Goal: Task Accomplishment & Management: Manage account settings

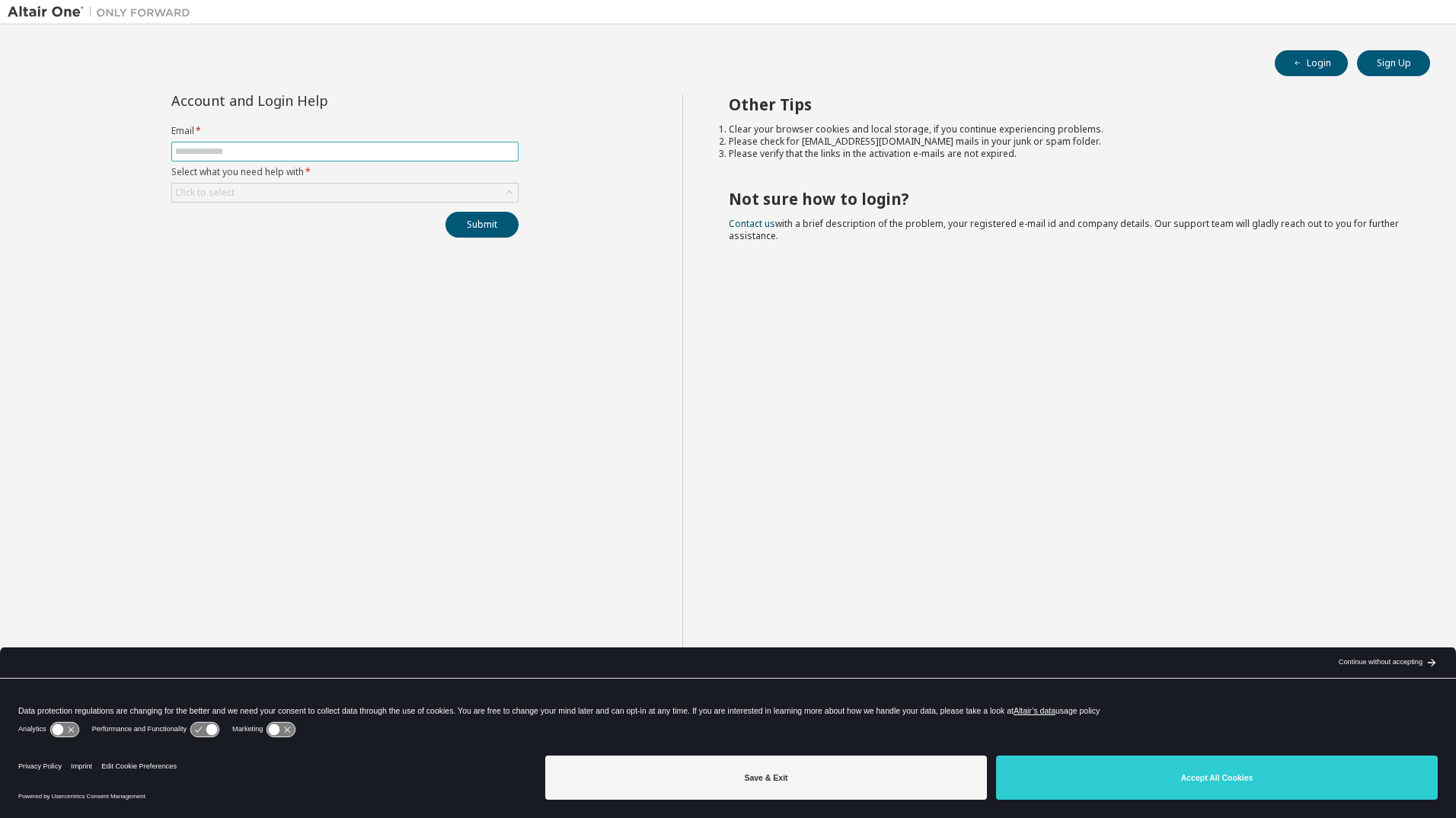
click at [315, 152] on input "text" at bounding box center [344, 151] width 339 height 12
type input "**********"
click at [361, 190] on div "Click to select" at bounding box center [345, 192] width 346 height 18
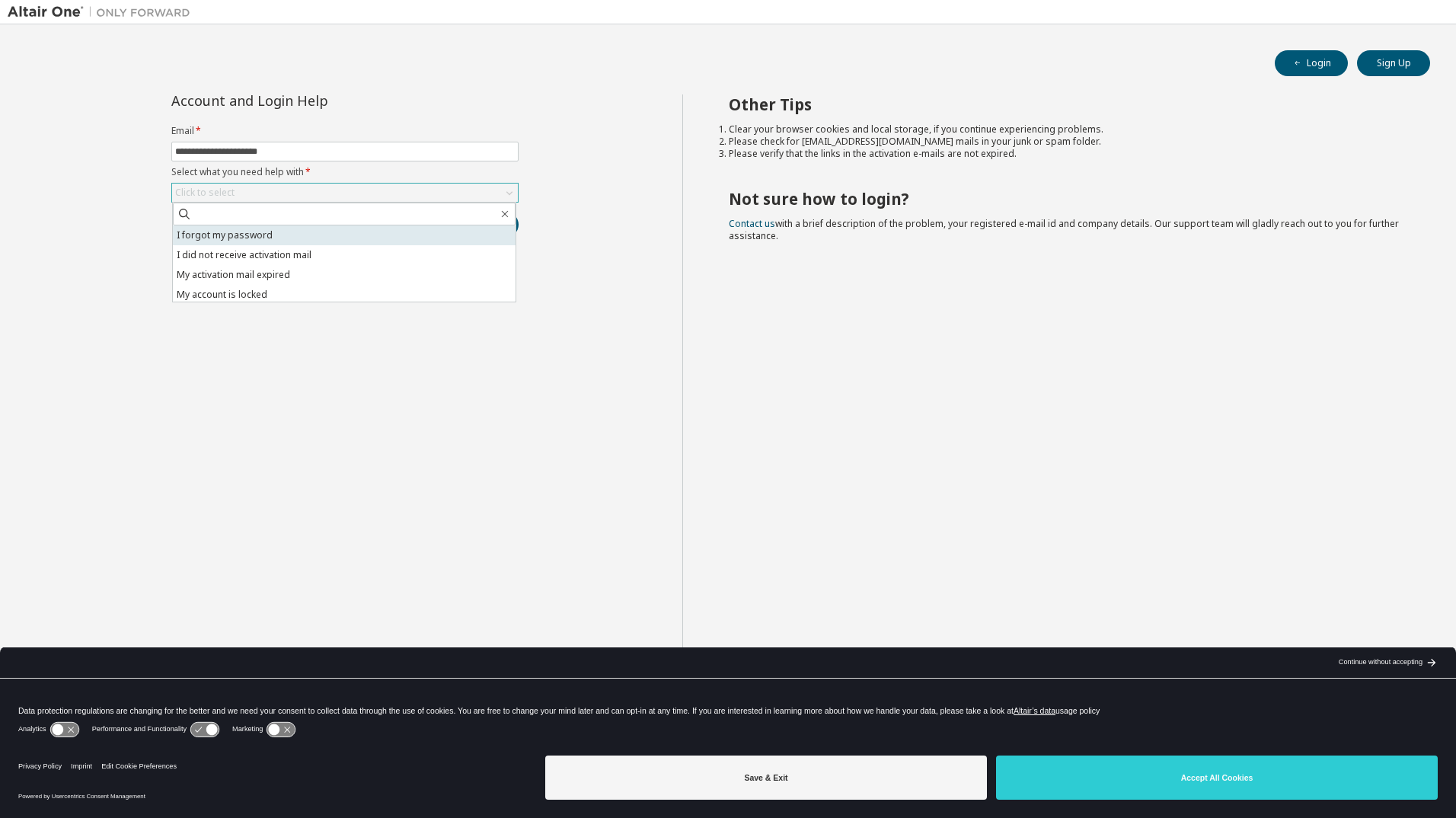
click at [272, 238] on li "I forgot my password" at bounding box center [344, 235] width 343 height 19
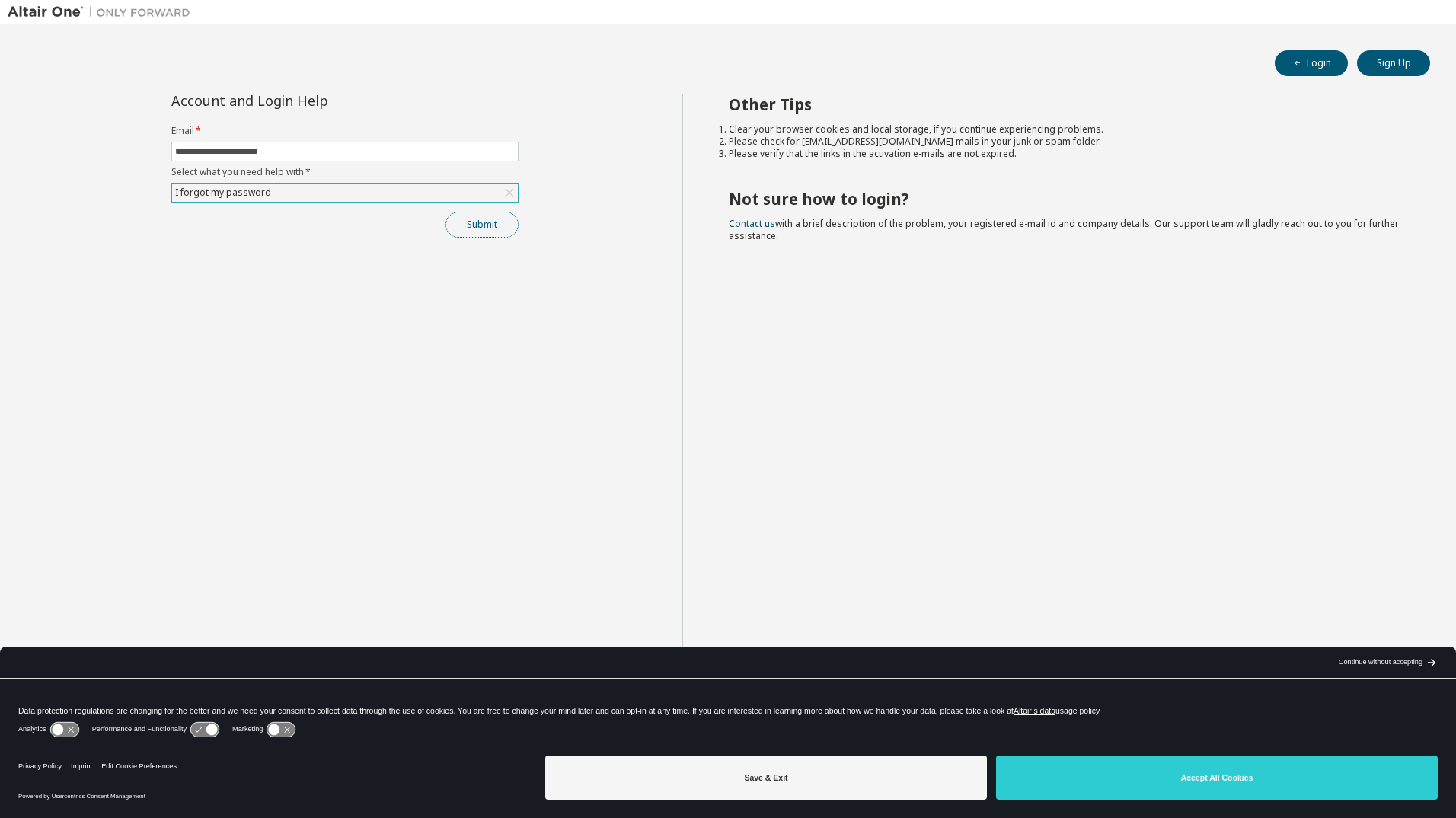
click at [479, 226] on button "Submit" at bounding box center [482, 225] width 73 height 26
click at [1187, 494] on div "Other Tips Clear your browser cookies and local storage, if you continue experi…" at bounding box center [1065, 421] width 766 height 653
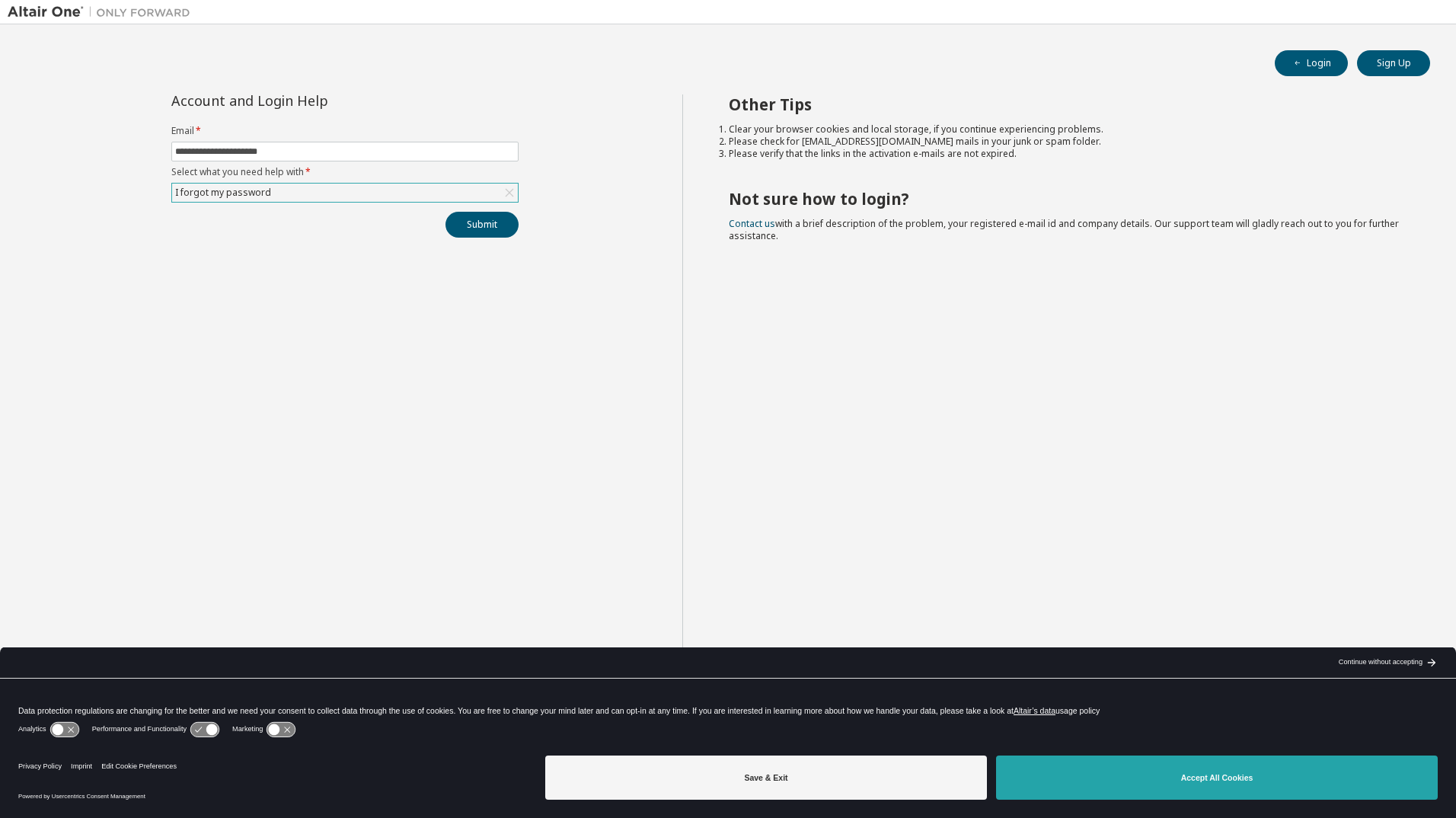
click at [1251, 777] on button "Accept All Cookies" at bounding box center [1217, 777] width 442 height 44
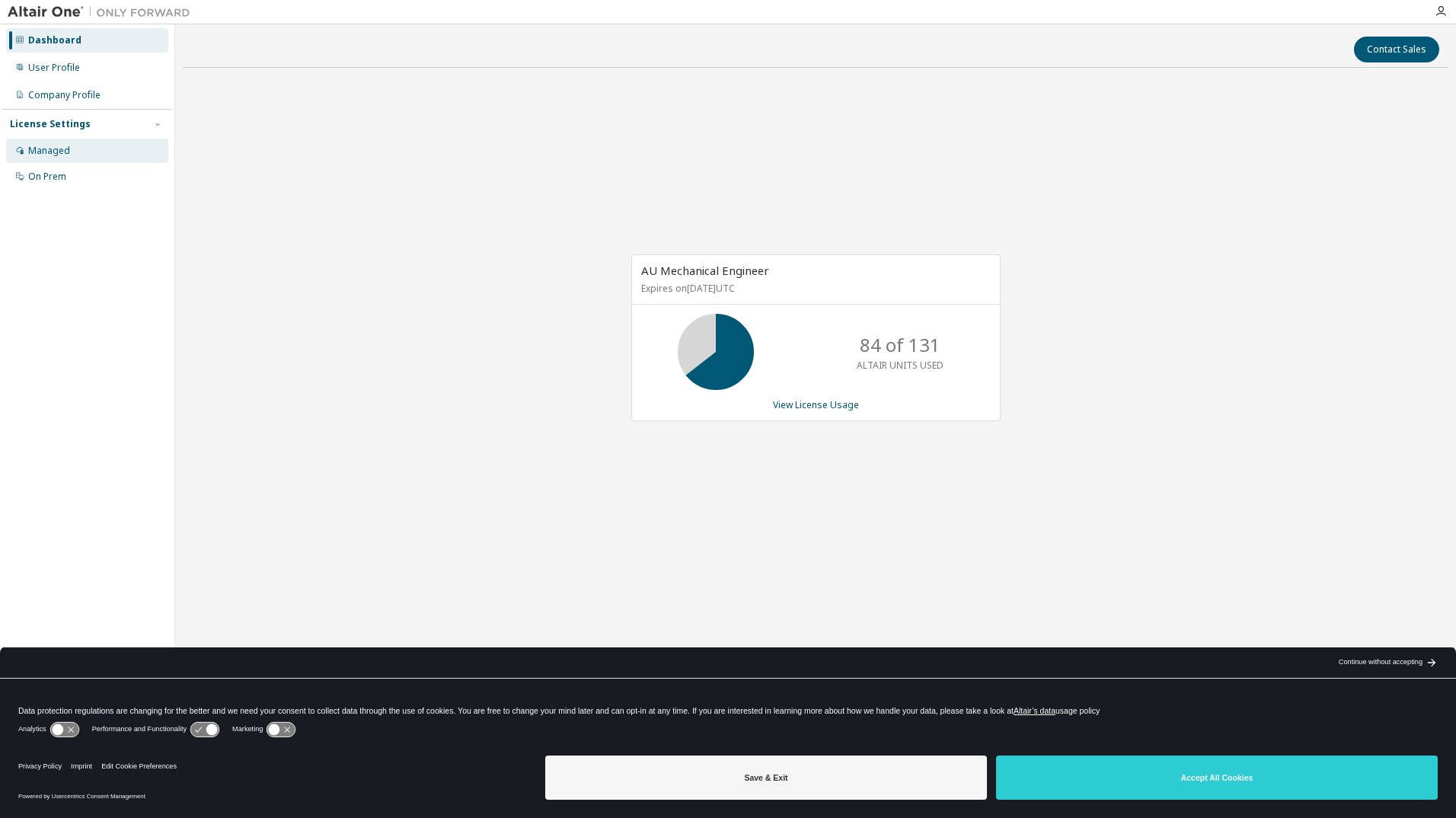
click at [64, 149] on div "Managed" at bounding box center [48, 150] width 42 height 12
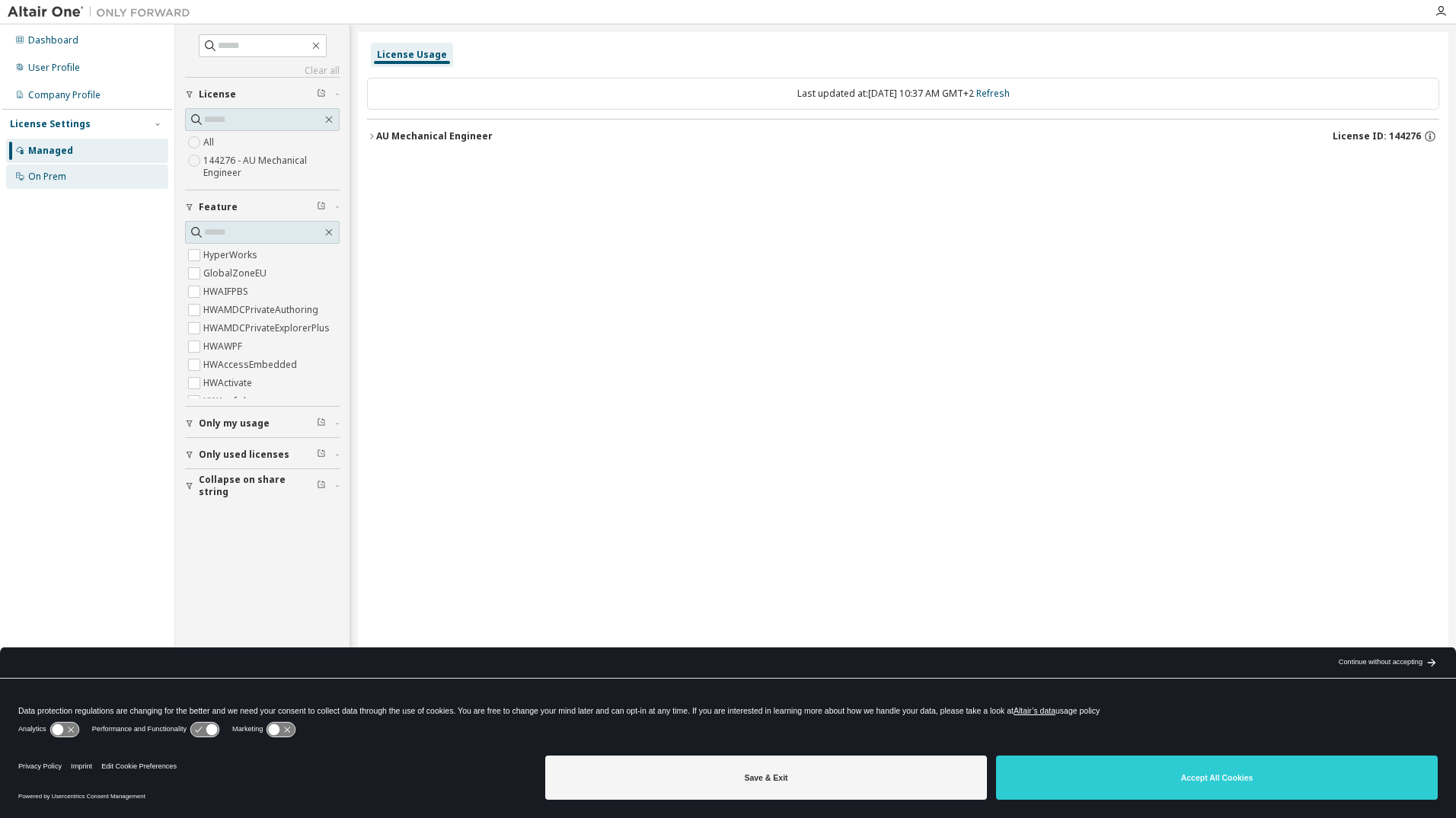
click at [56, 170] on div "On Prem" at bounding box center [46, 176] width 38 height 12
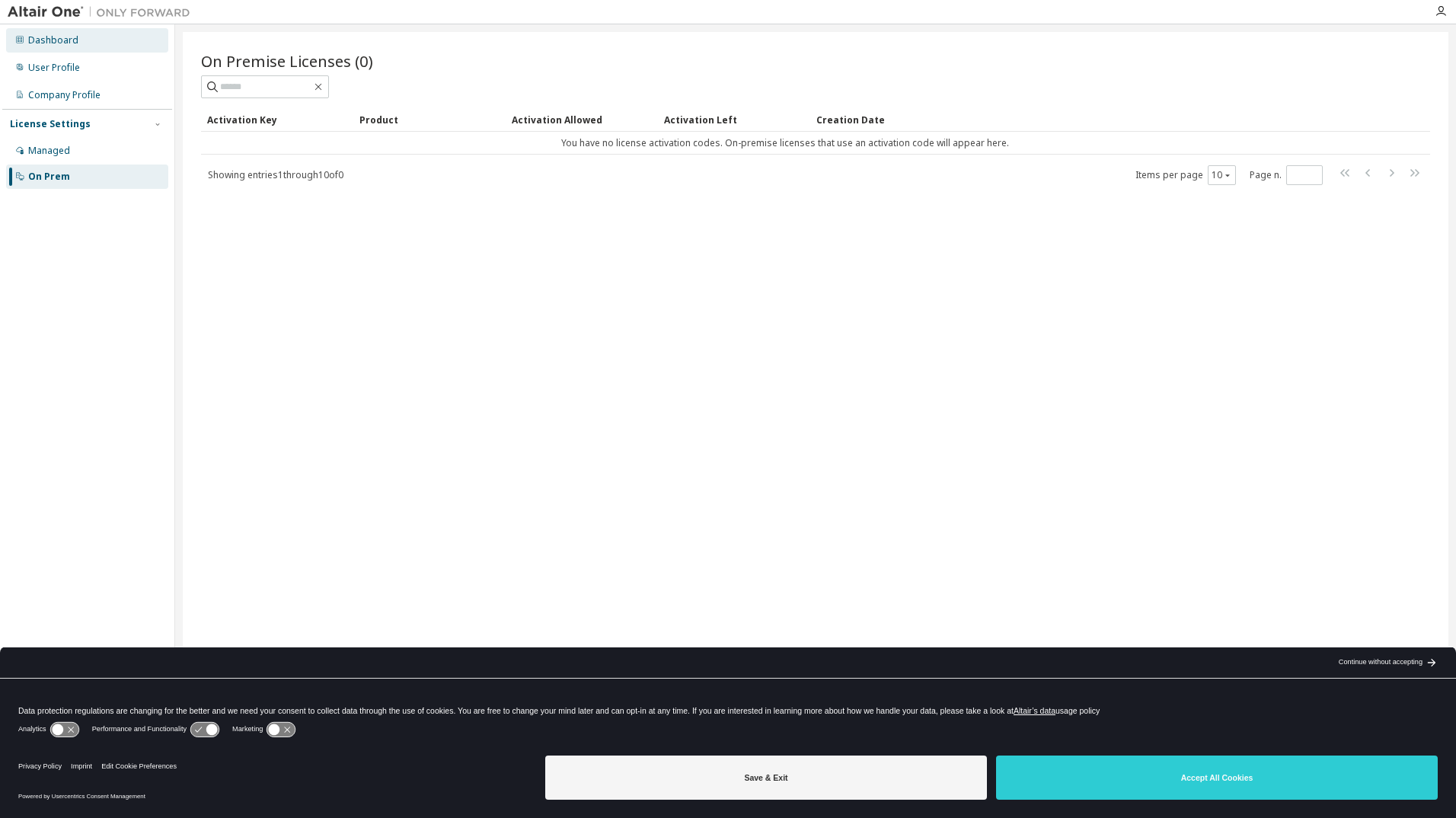
click at [45, 37] on div "Dashboard" at bounding box center [53, 40] width 50 height 12
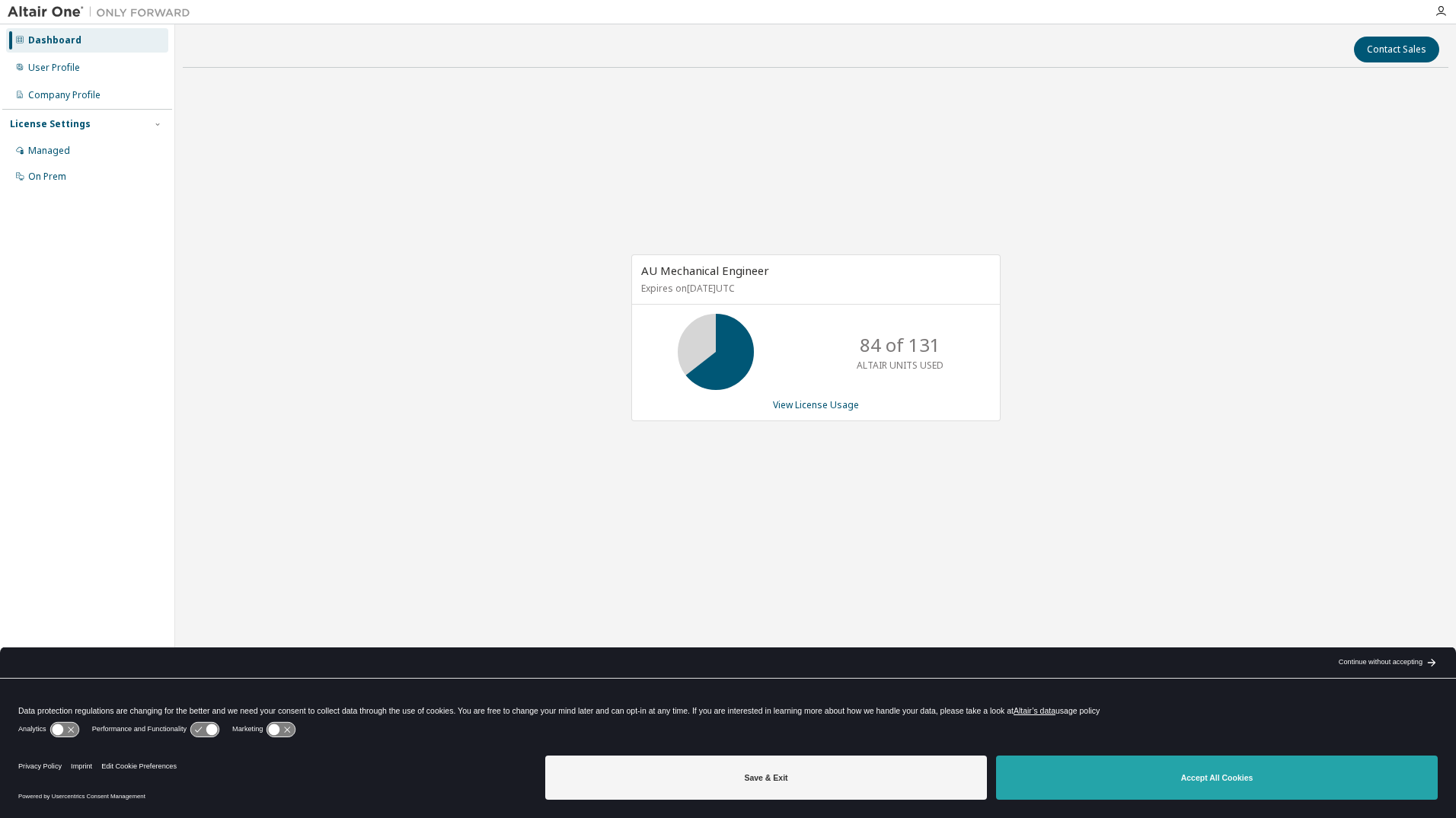
click at [1153, 787] on button "Accept All Cookies" at bounding box center [1217, 777] width 442 height 44
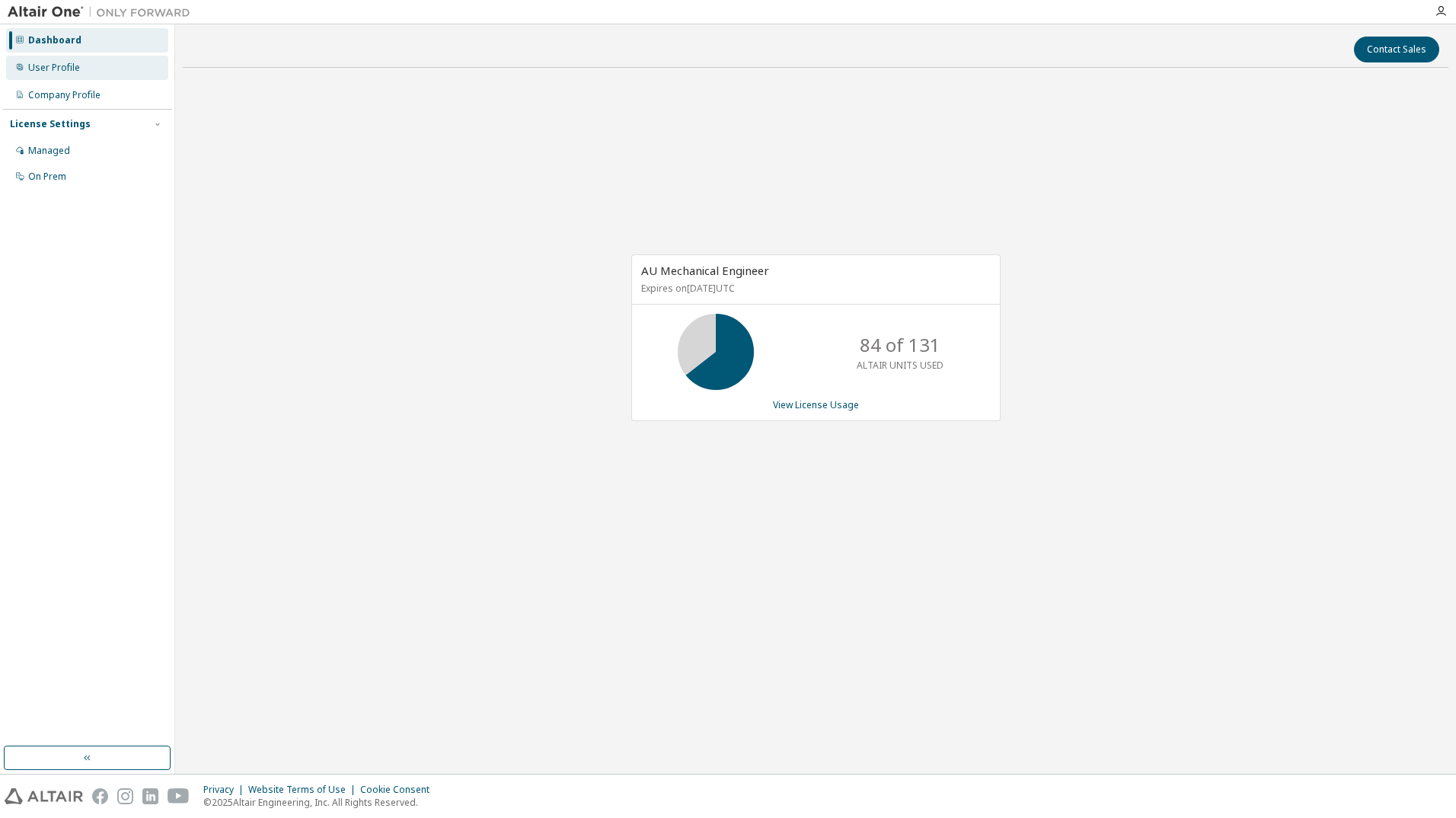
click at [55, 55] on div "User Profile" at bounding box center [87, 67] width 162 height 24
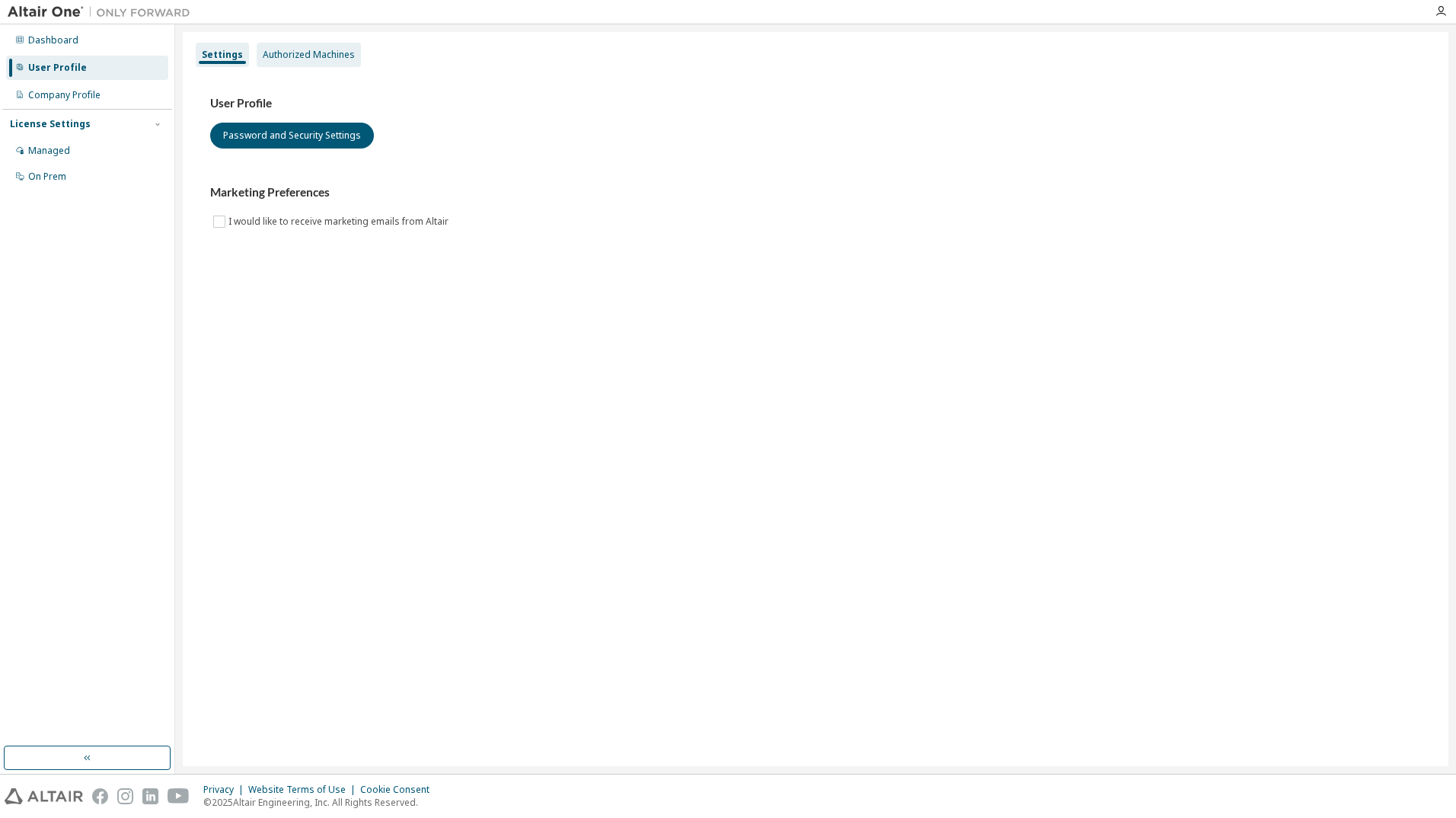
click at [308, 56] on div "Authorized Machines" at bounding box center [309, 55] width 92 height 12
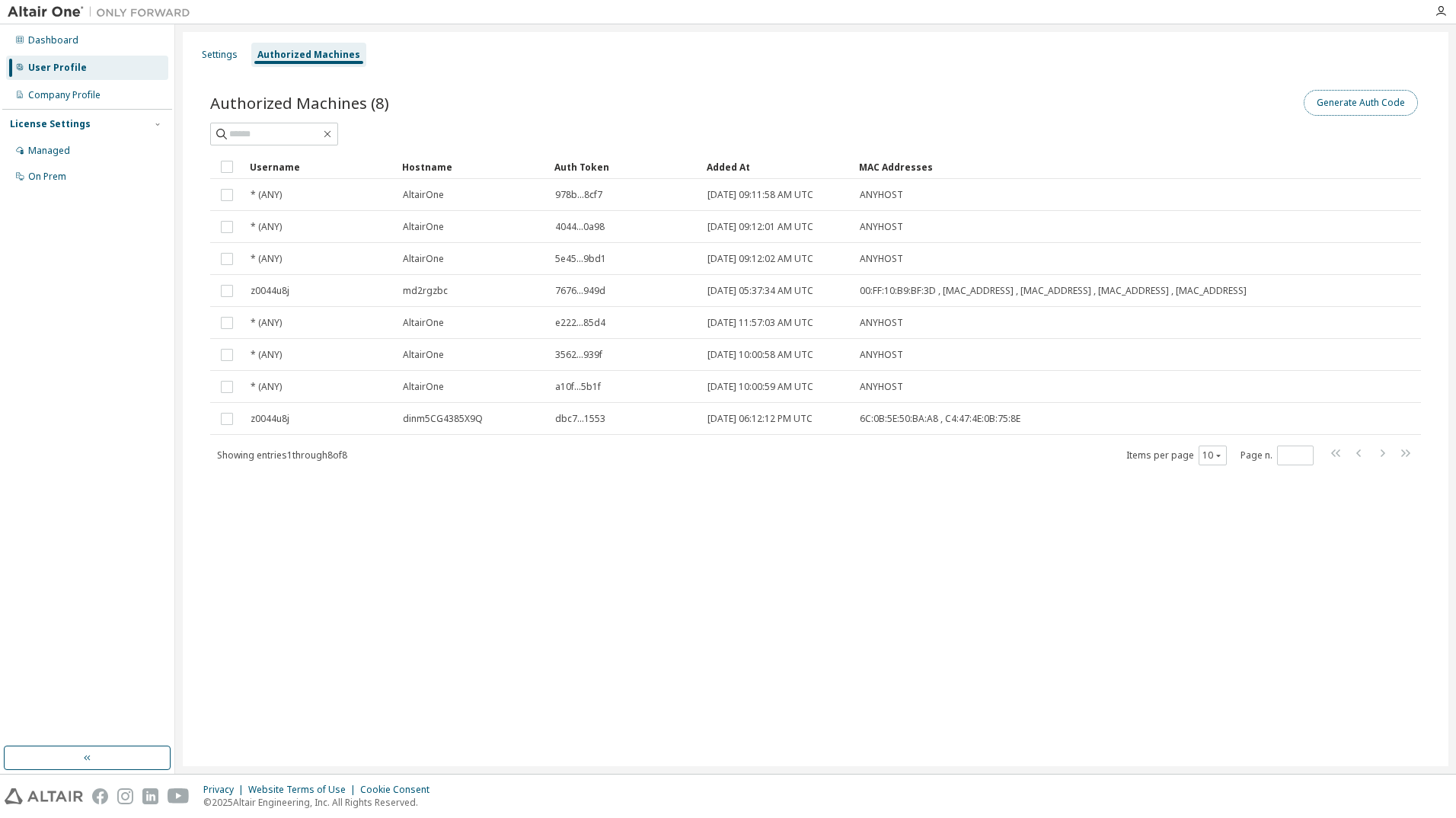
click at [1356, 106] on button "Generate Auth Code" at bounding box center [1361, 103] width 115 height 26
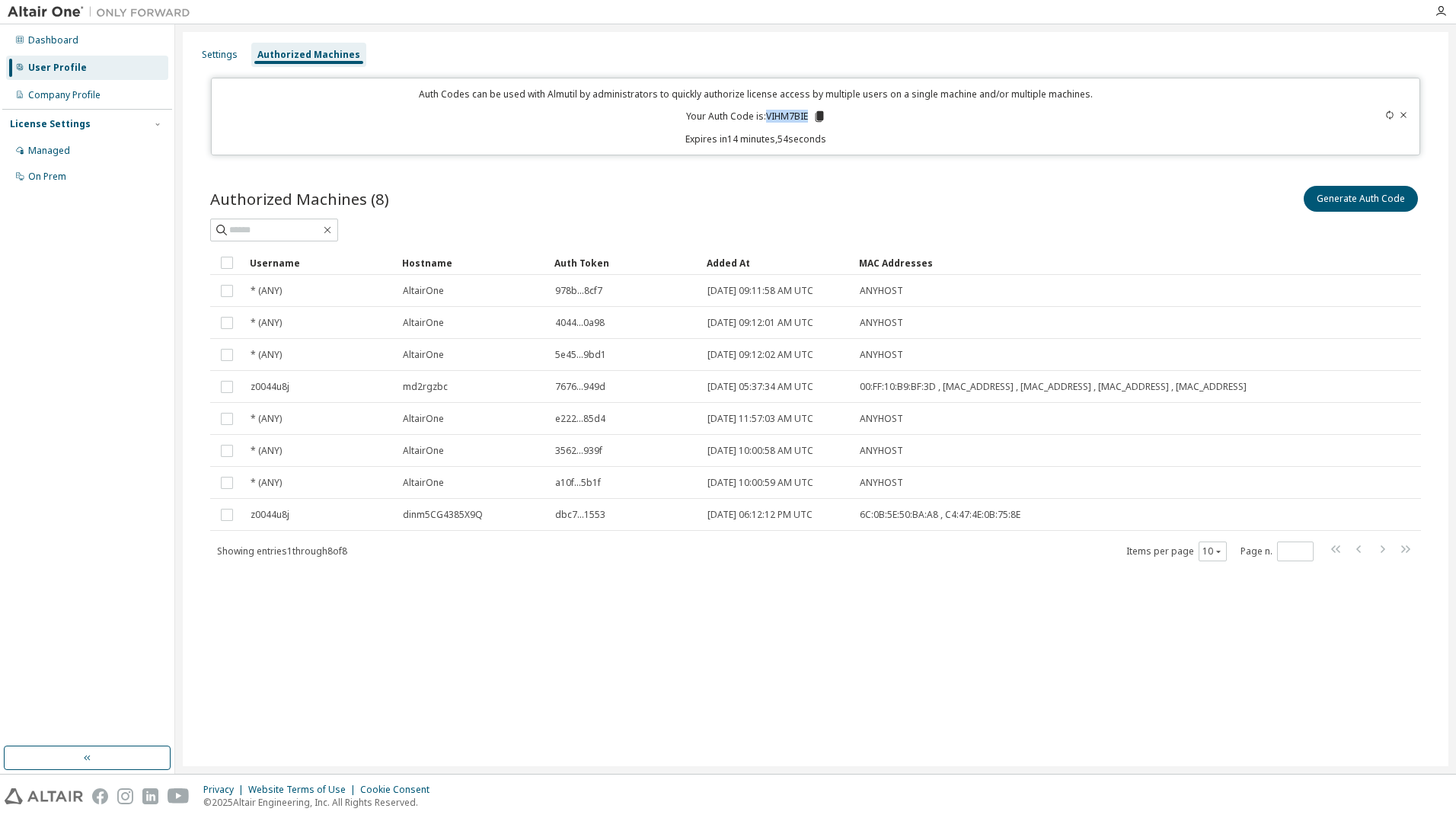
drag, startPoint x: 765, startPoint y: 115, endPoint x: 810, endPoint y: 124, distance: 45.9
click at [810, 124] on div "Auth Codes can be used with Almutil by administrators to quickly authorize lice…" at bounding box center [756, 116] width 1071 height 58
copy p "VIHM7BIE"
